Goal: Find specific page/section: Find specific page/section

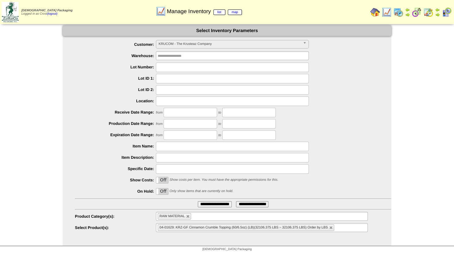
click at [372, 10] on img at bounding box center [375, 12] width 10 height 10
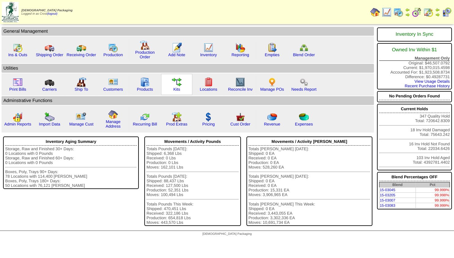
click at [178, 87] on img at bounding box center [177, 82] width 10 height 10
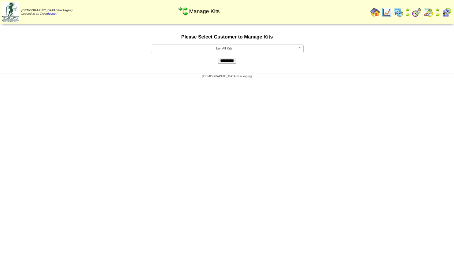
click at [186, 48] on span "List All Kits" at bounding box center [224, 48] width 142 height 7
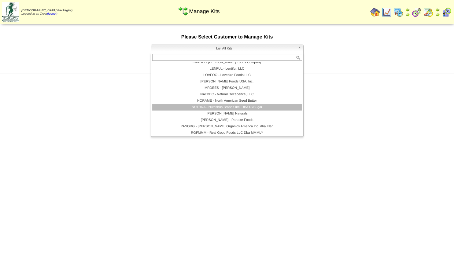
scroll to position [132, 0]
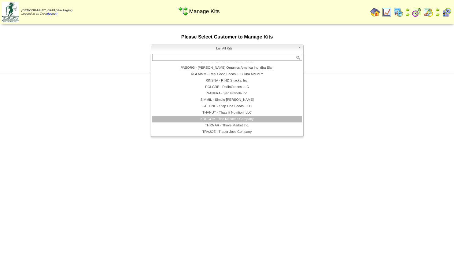
click at [218, 119] on li "KRUCOM - The Krusteaz Company" at bounding box center [227, 119] width 150 height 6
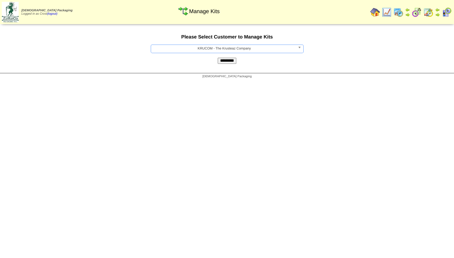
click at [228, 63] on input "*********" at bounding box center [226, 61] width 19 height 6
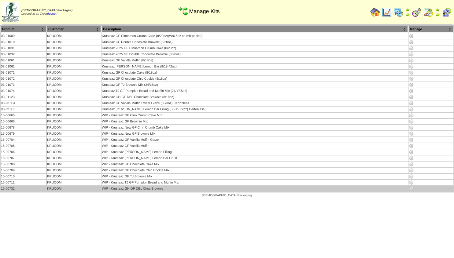
click at [411, 188] on img at bounding box center [410, 188] width 5 height 5
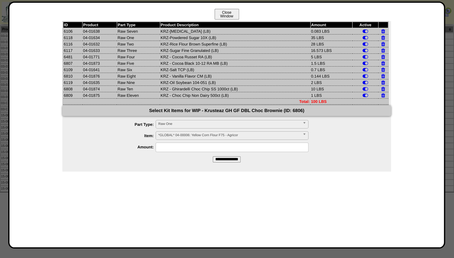
click at [227, 12] on button "Close Window" at bounding box center [226, 14] width 24 height 11
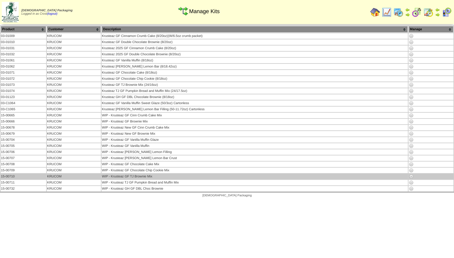
click at [411, 175] on img at bounding box center [410, 176] width 5 height 5
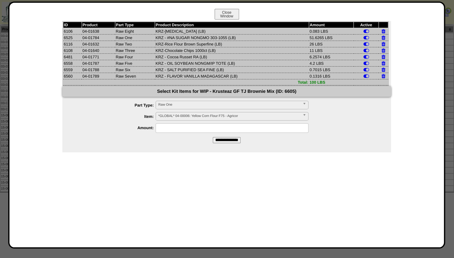
click at [281, 156] on div "ID Product Part Type Product Description Amount Active 6106 04-01638 Raw Eight …" at bounding box center [227, 137] width 422 height 232
click at [225, 14] on button "Close Window" at bounding box center [226, 14] width 24 height 11
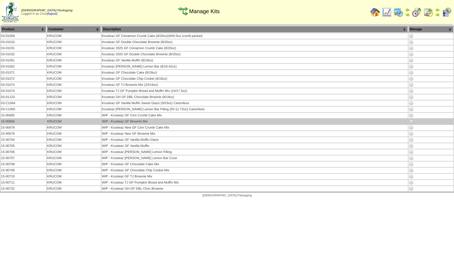
click at [411, 120] on img at bounding box center [410, 121] width 5 height 5
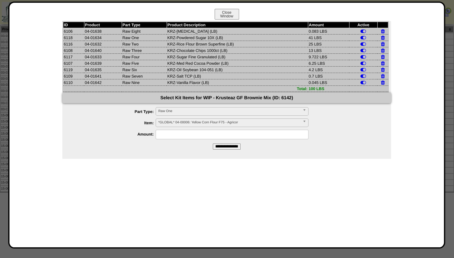
click at [333, 146] on form "**********" at bounding box center [226, 121] width 328 height 57
click at [222, 12] on button "Close Window" at bounding box center [226, 14] width 24 height 11
